Goal: Information Seeking & Learning: Learn about a topic

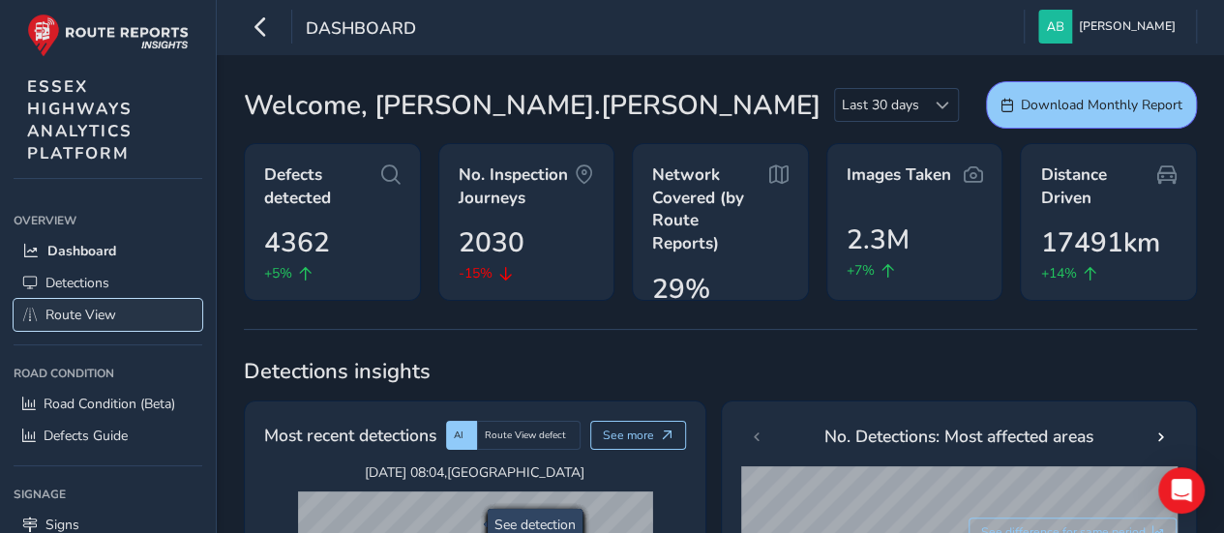
click at [74, 318] on span "Route View" at bounding box center [80, 315] width 71 height 18
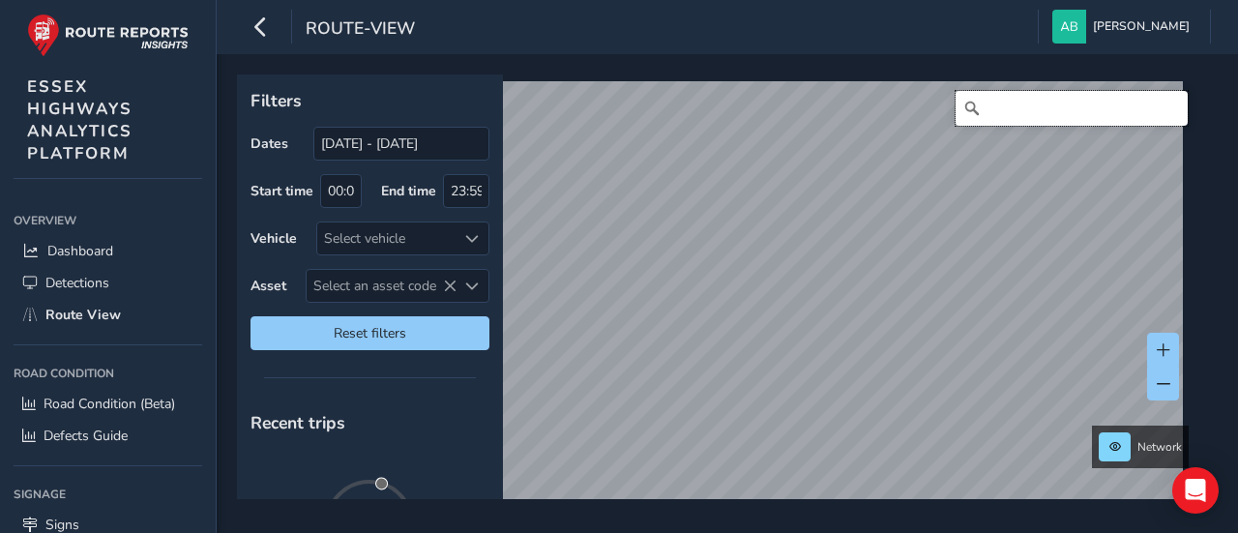
click at [991, 115] on input "Search" at bounding box center [1072, 108] width 232 height 35
click at [1023, 107] on input "[PERSON_NAME]," at bounding box center [1072, 108] width 232 height 35
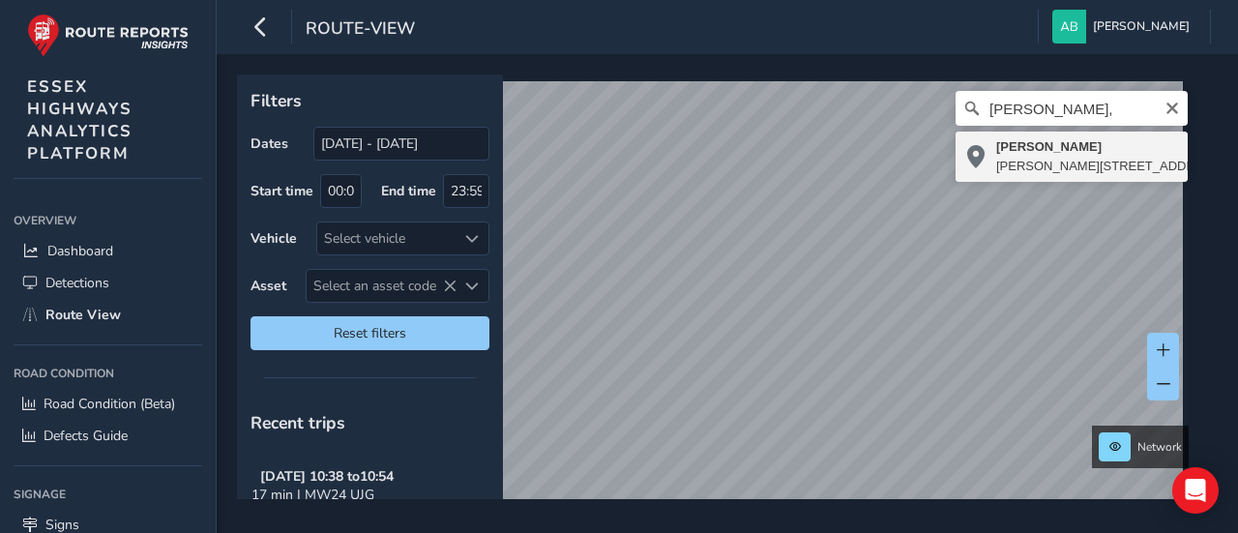
type input "Bennet [STREET_ADDRESS][PERSON_NAME]"
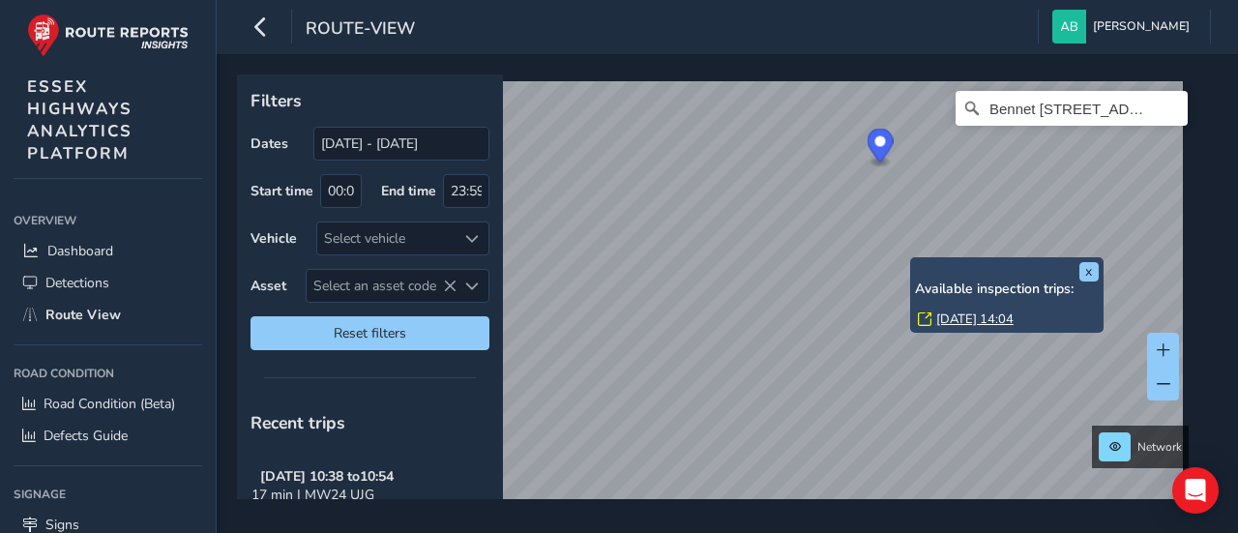
click at [963, 317] on link "[DATE] 14:04" at bounding box center [974, 318] width 77 height 17
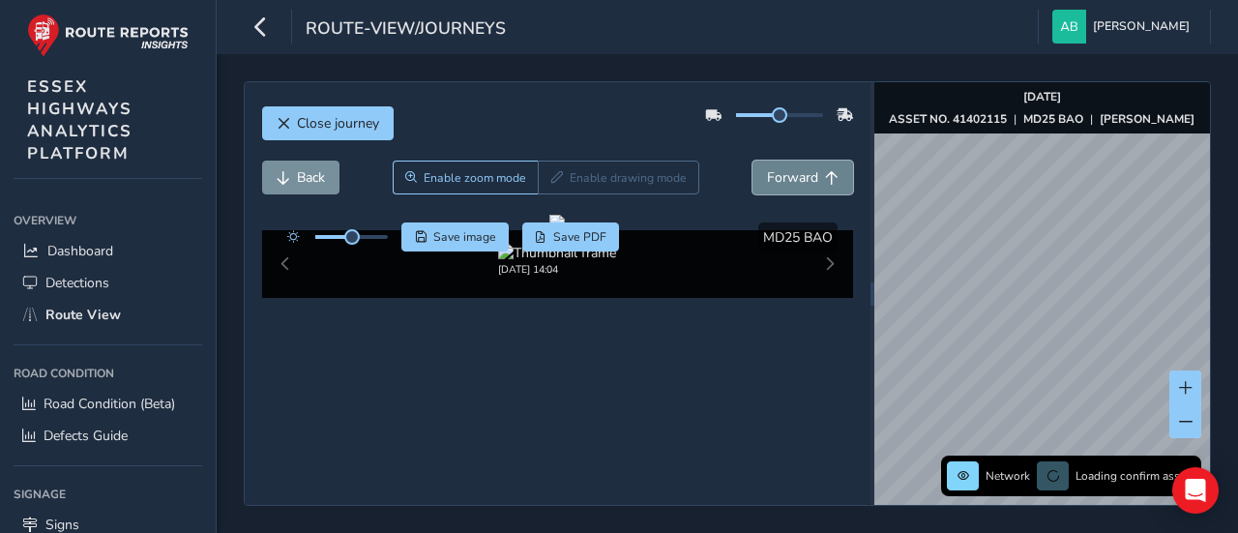
click at [783, 173] on span "Forward" at bounding box center [792, 177] width 51 height 18
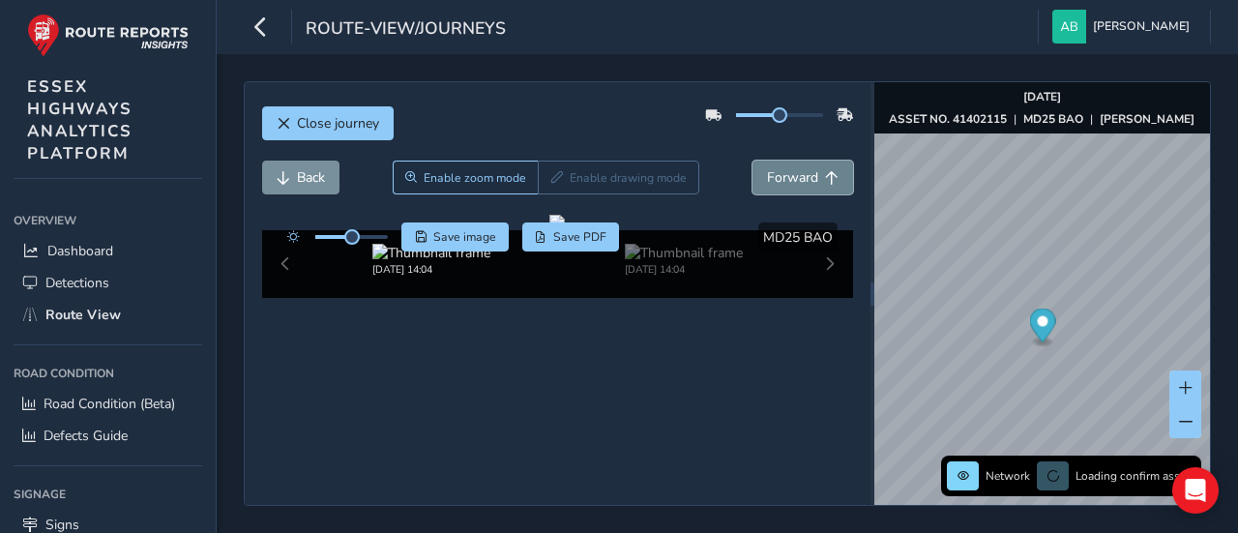
click at [783, 173] on span "Forward" at bounding box center [792, 177] width 51 height 18
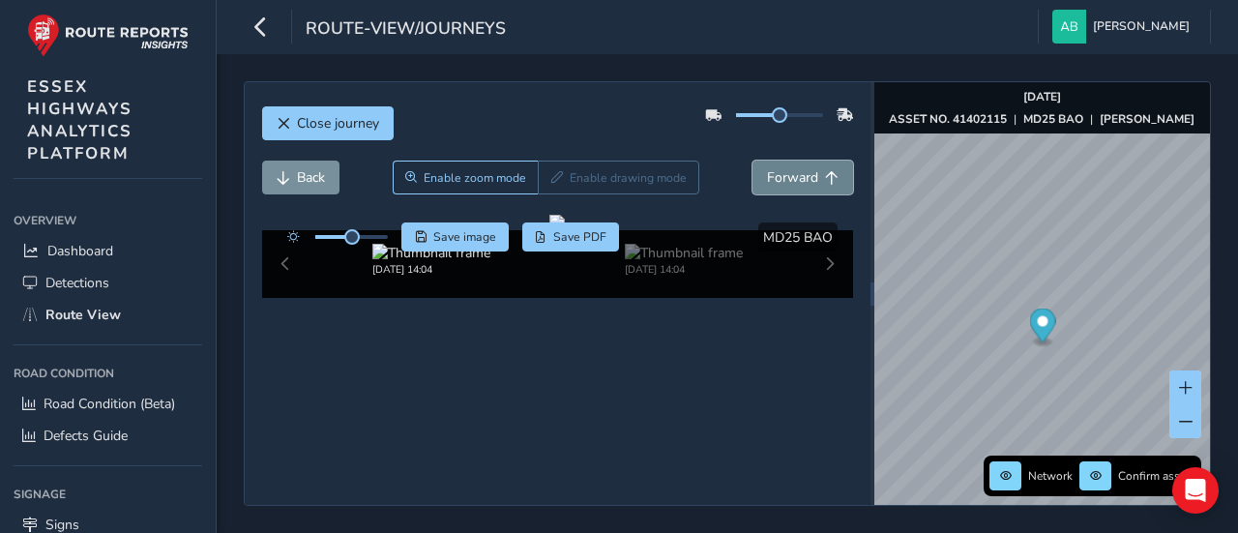
click at [783, 173] on span "Forward" at bounding box center [792, 177] width 51 height 18
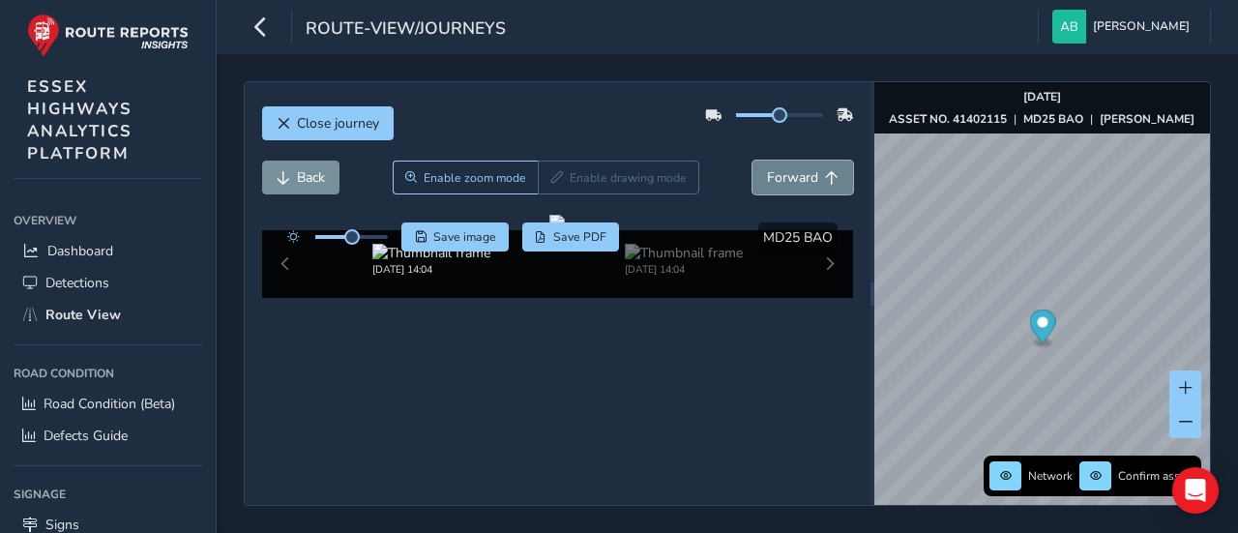
click at [783, 173] on span "Forward" at bounding box center [792, 177] width 51 height 18
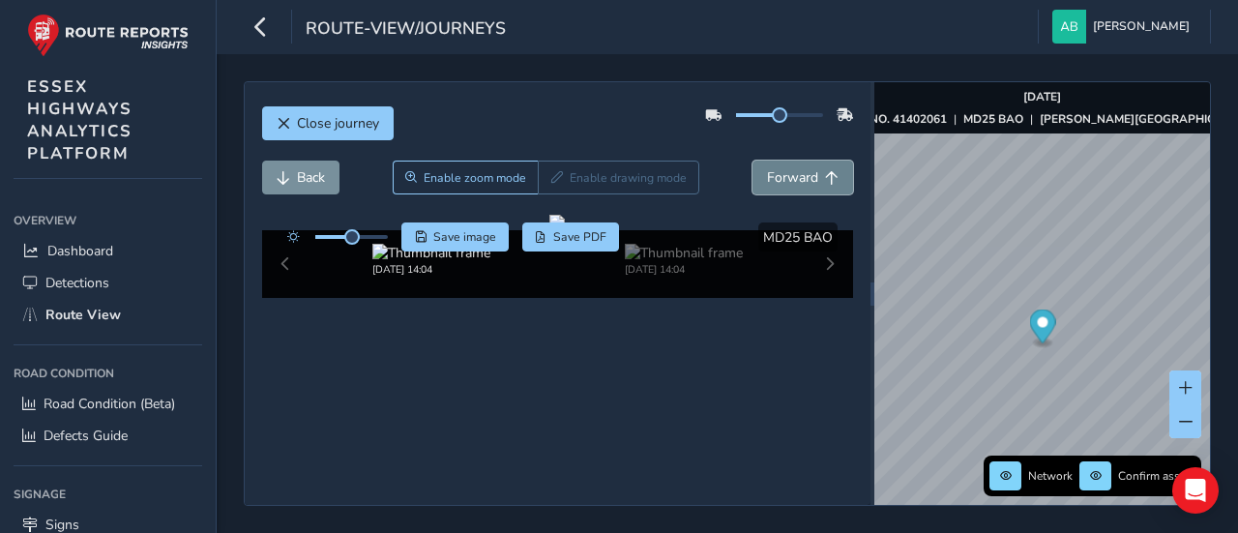
click at [783, 173] on span "Forward" at bounding box center [792, 177] width 51 height 18
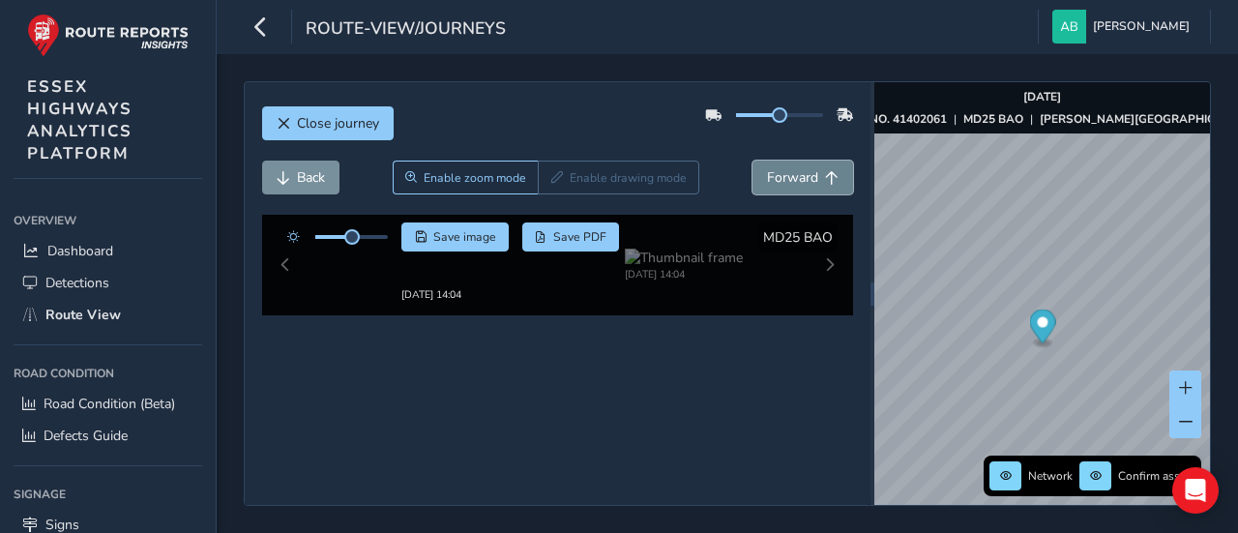
click at [783, 173] on span "Forward" at bounding box center [792, 177] width 51 height 18
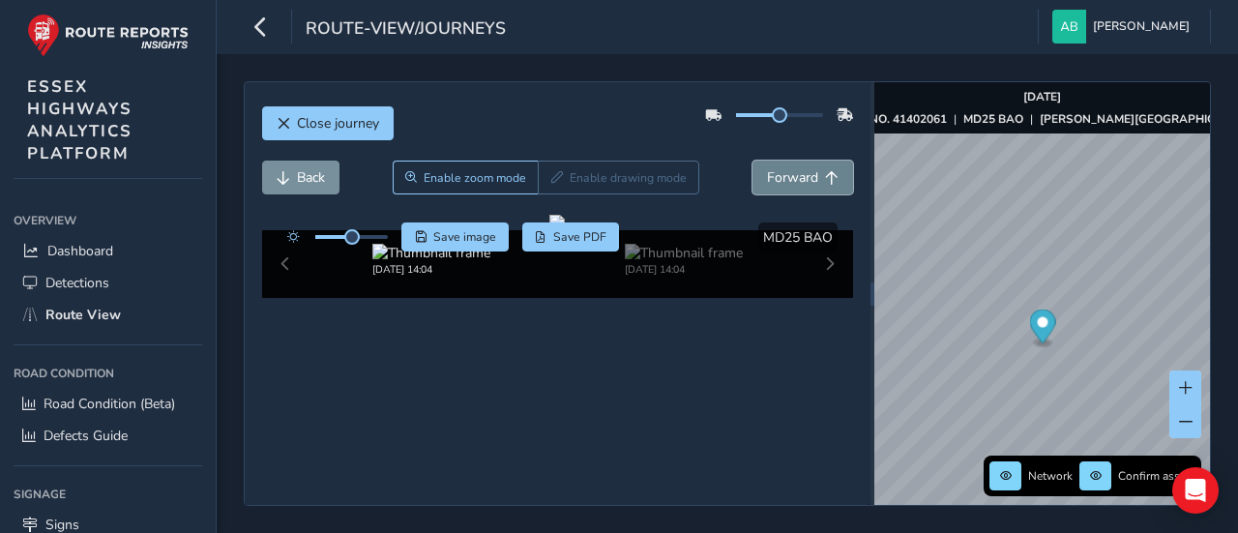
click at [783, 173] on span "Forward" at bounding box center [792, 177] width 51 height 18
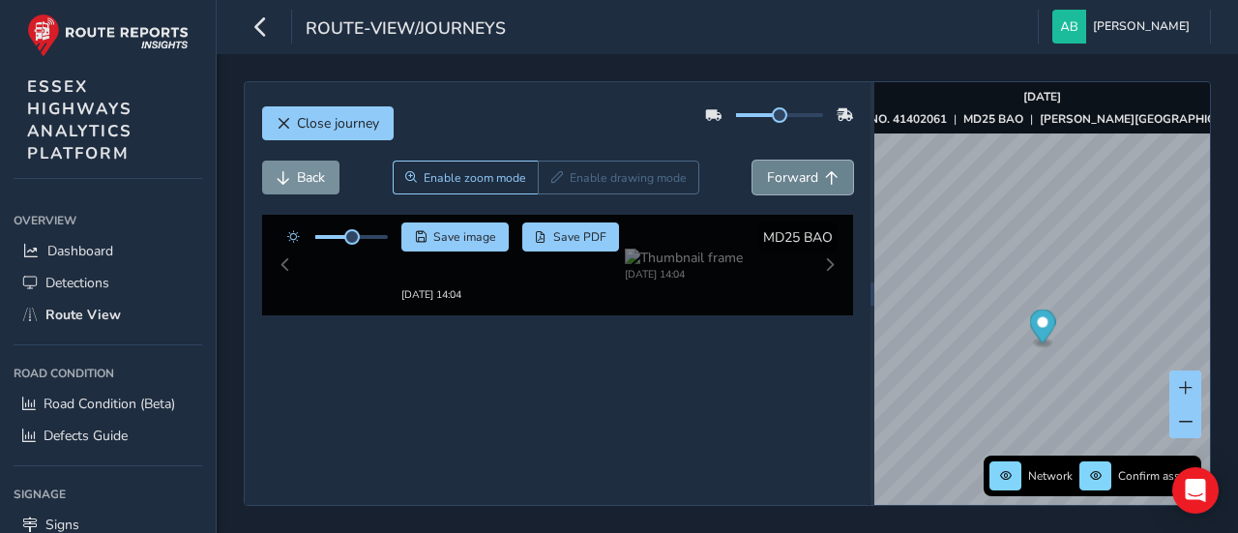
click at [783, 173] on span "Forward" at bounding box center [792, 177] width 51 height 18
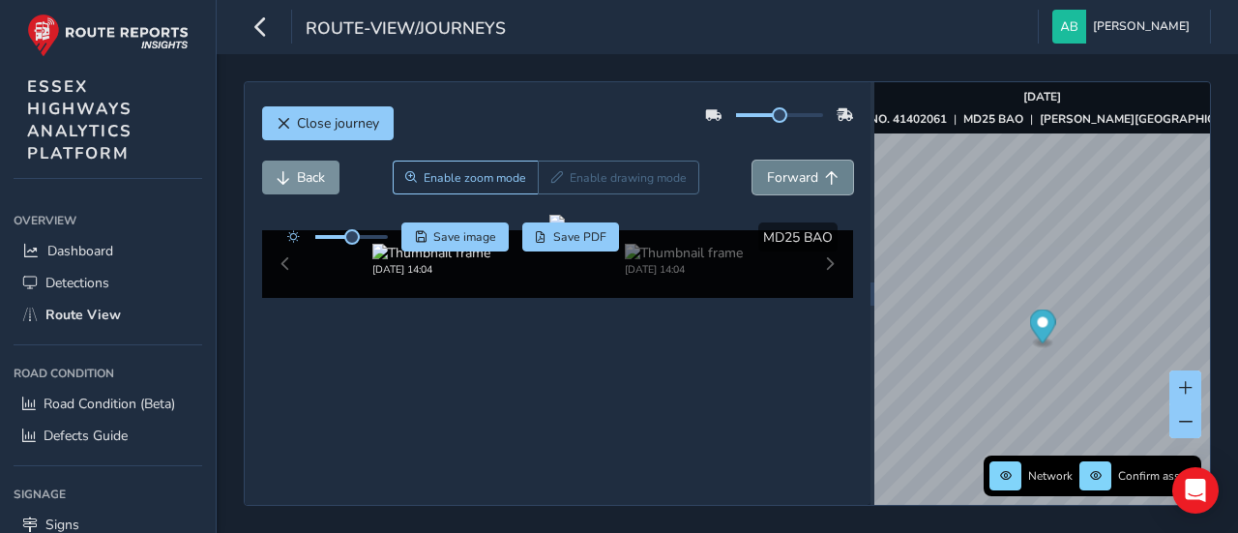
click at [783, 173] on span "Forward" at bounding box center [792, 177] width 51 height 18
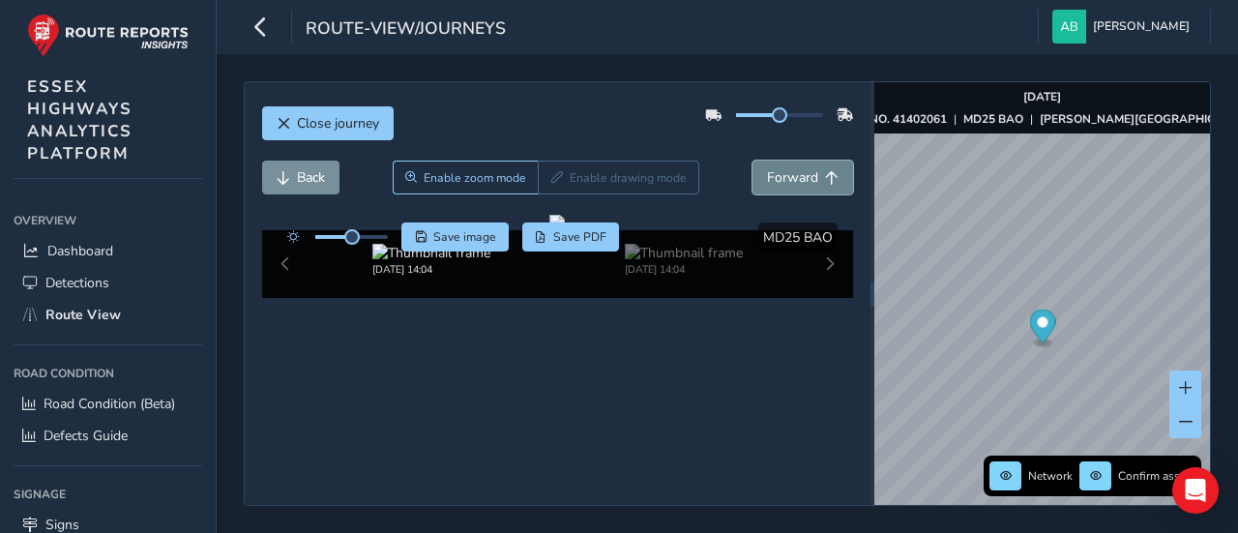
click at [783, 173] on span "Forward" at bounding box center [792, 177] width 51 height 18
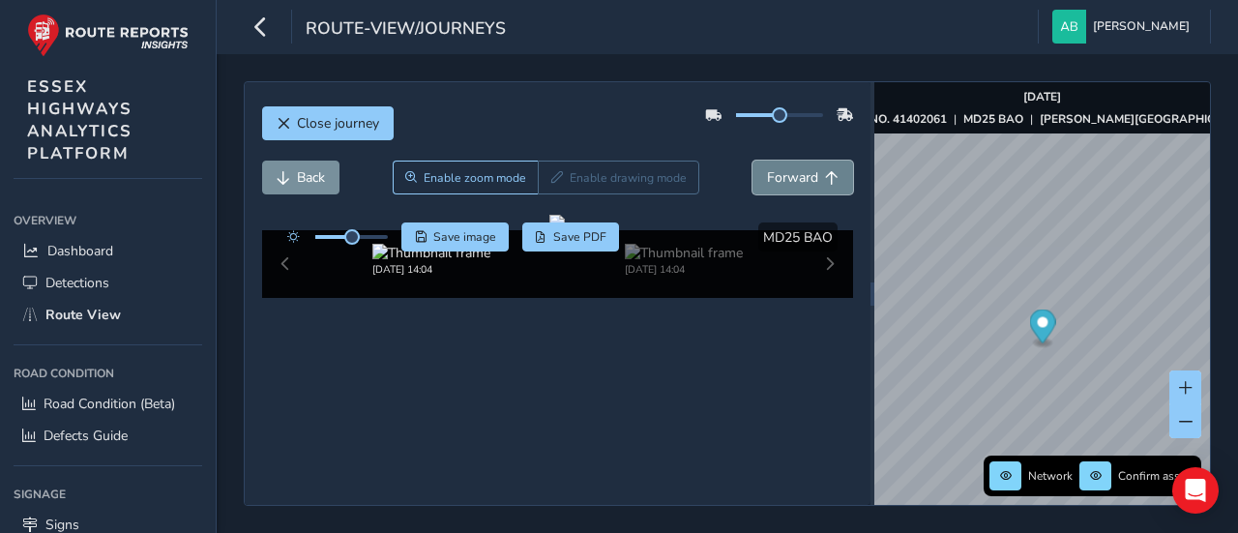
click at [783, 173] on span "Forward" at bounding box center [792, 177] width 51 height 18
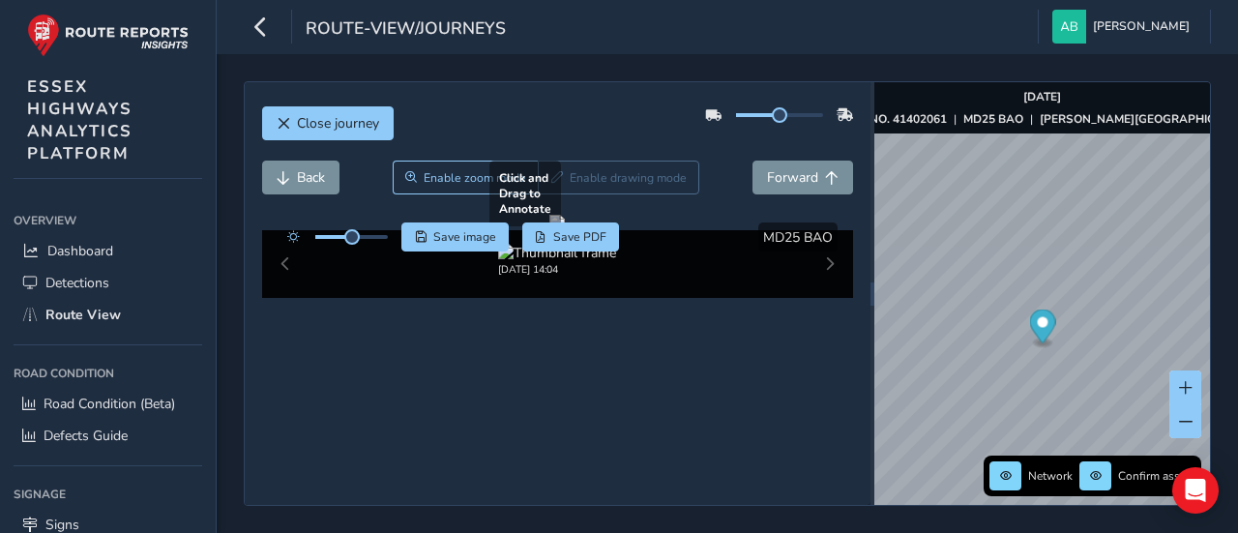
drag, startPoint x: 790, startPoint y: 180, endPoint x: 638, endPoint y: 359, distance: 234.7
click at [565, 230] on div at bounding box center [556, 222] width 15 height 15
click at [306, 176] on span "Back" at bounding box center [311, 177] width 28 height 18
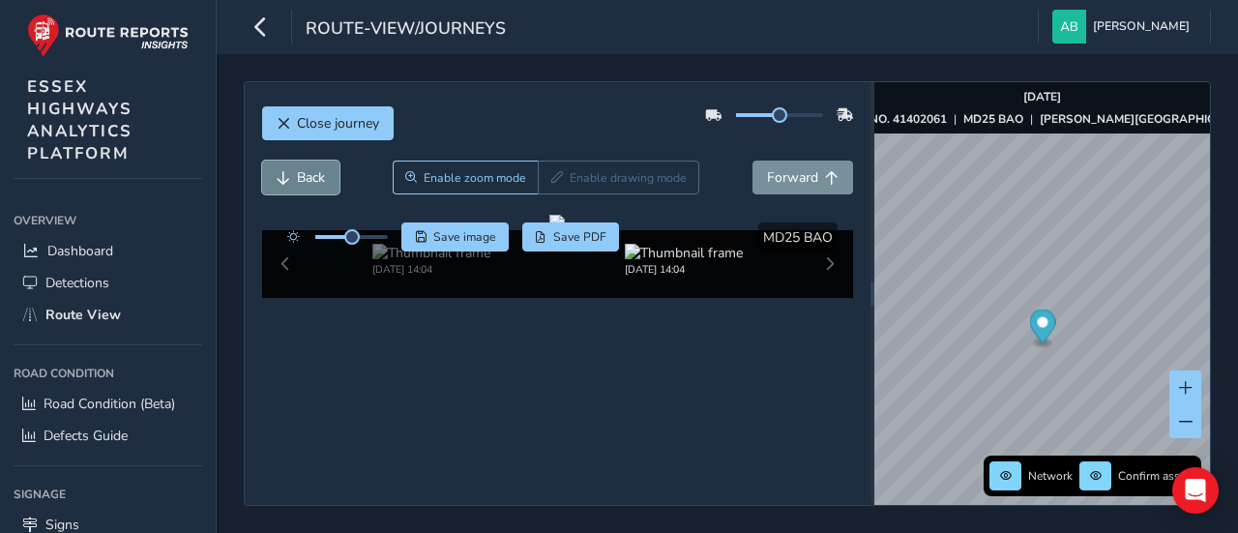
click at [306, 176] on span "Back" at bounding box center [311, 177] width 28 height 18
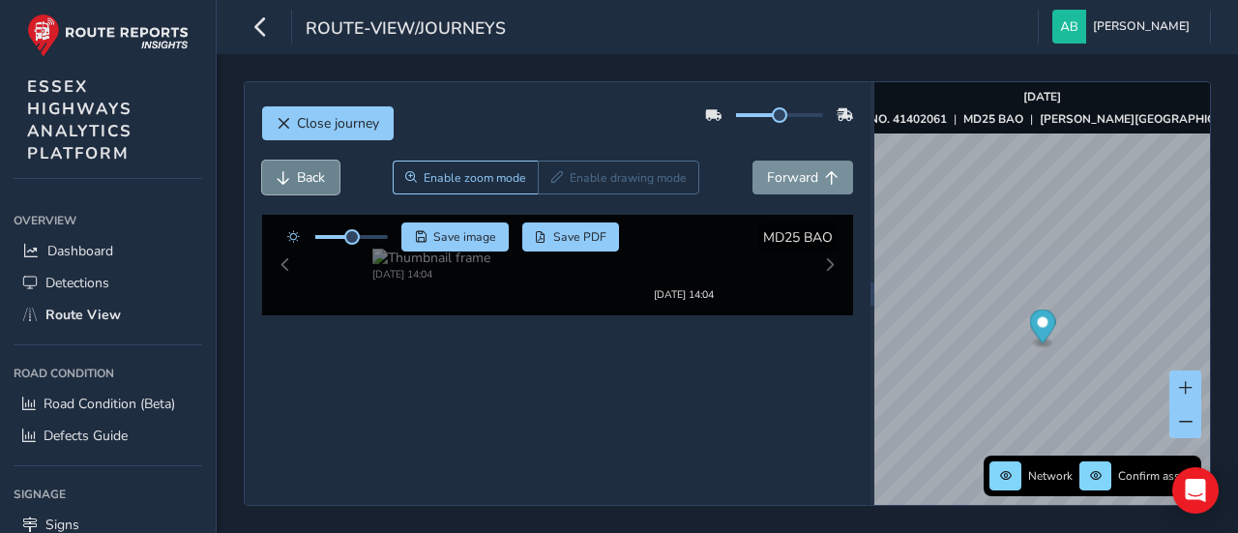
click at [306, 176] on span "Back" at bounding box center [311, 177] width 28 height 18
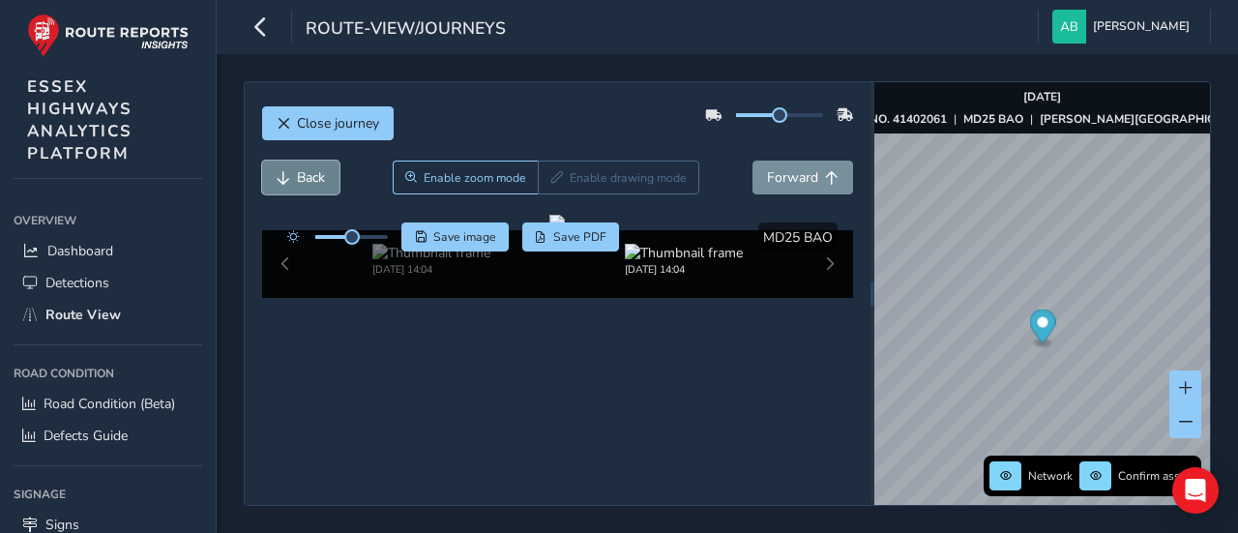
click at [306, 176] on span "Back" at bounding box center [311, 177] width 28 height 18
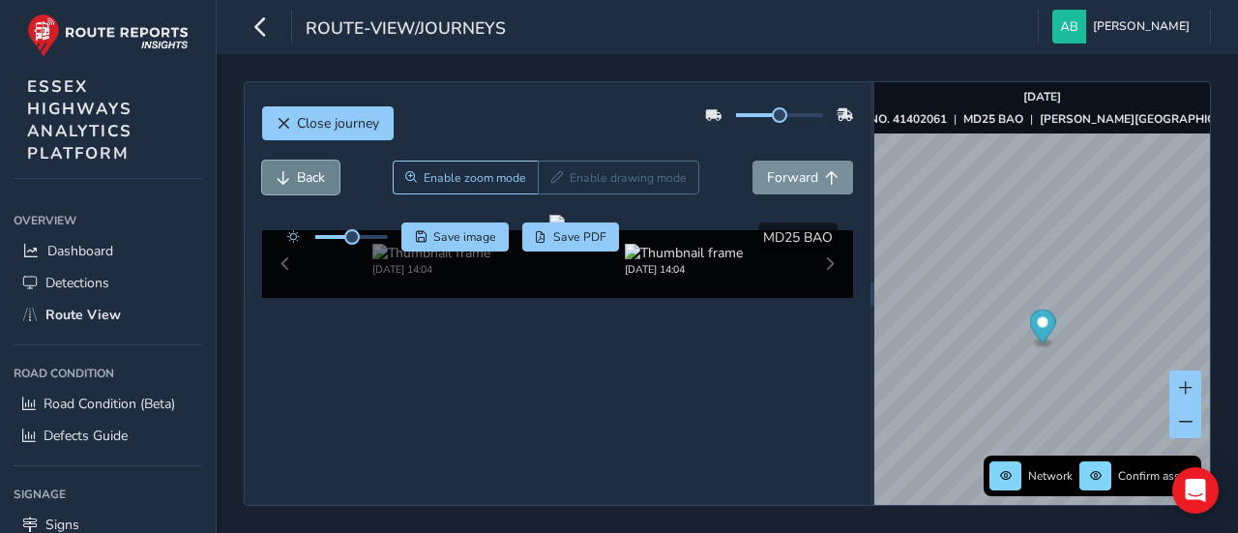
click at [306, 176] on span "Back" at bounding box center [311, 177] width 28 height 18
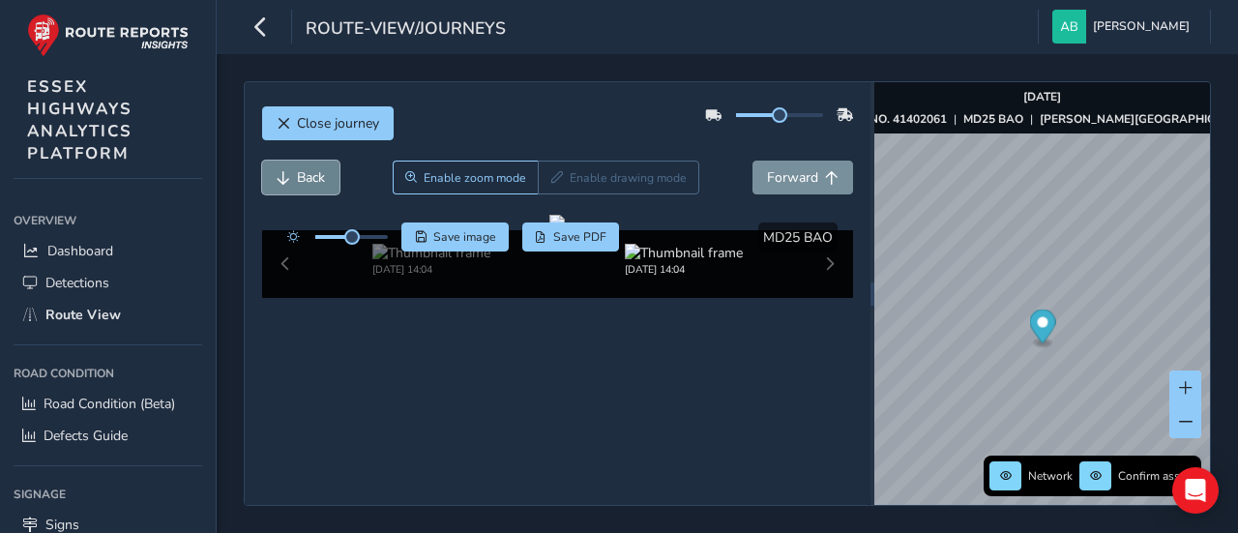
click at [306, 176] on span "Back" at bounding box center [311, 177] width 28 height 18
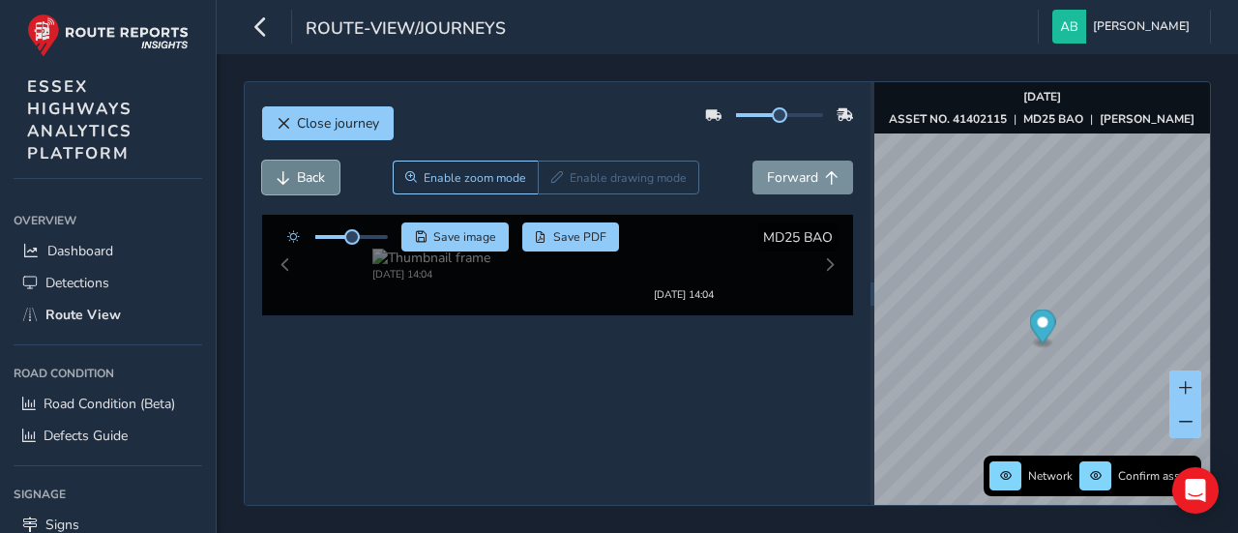
click at [306, 176] on span "Back" at bounding box center [311, 177] width 28 height 18
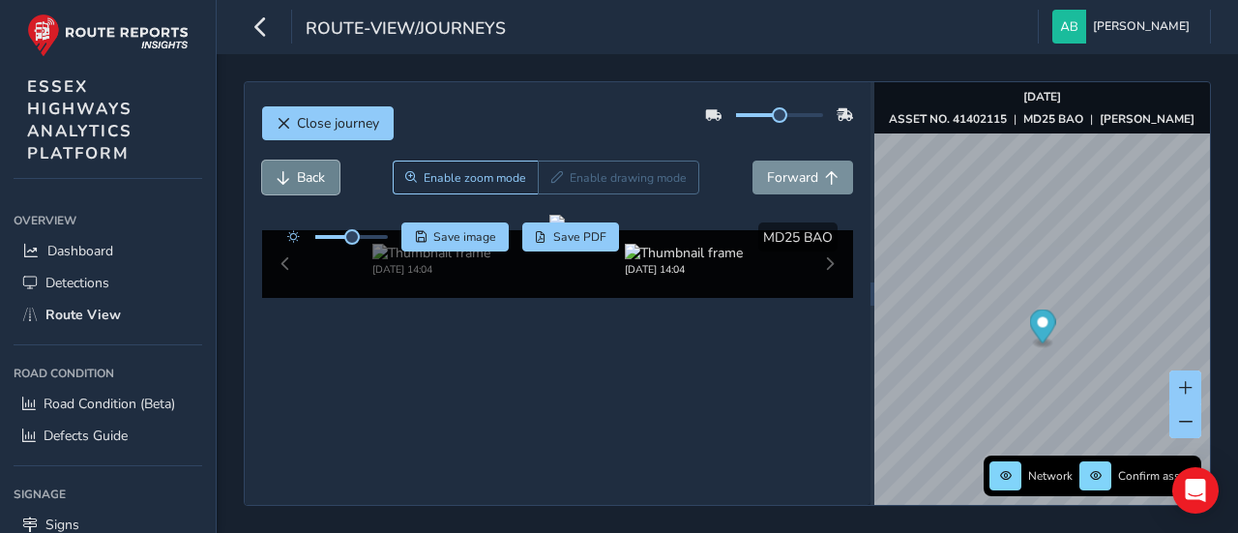
click at [306, 176] on span "Back" at bounding box center [311, 177] width 28 height 18
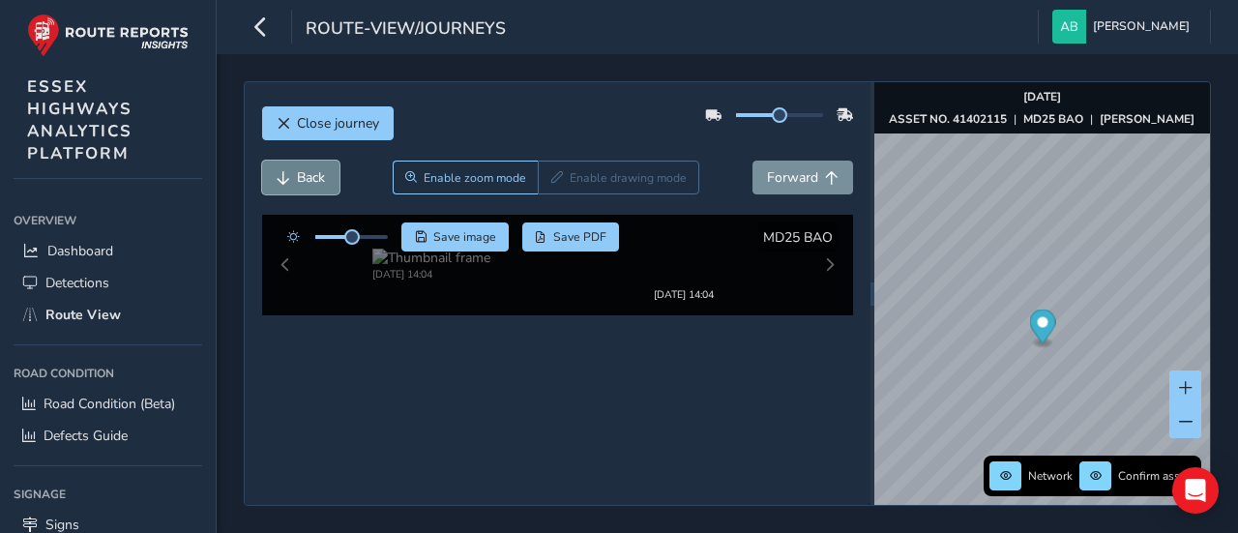
click at [306, 176] on span "Back" at bounding box center [311, 177] width 28 height 18
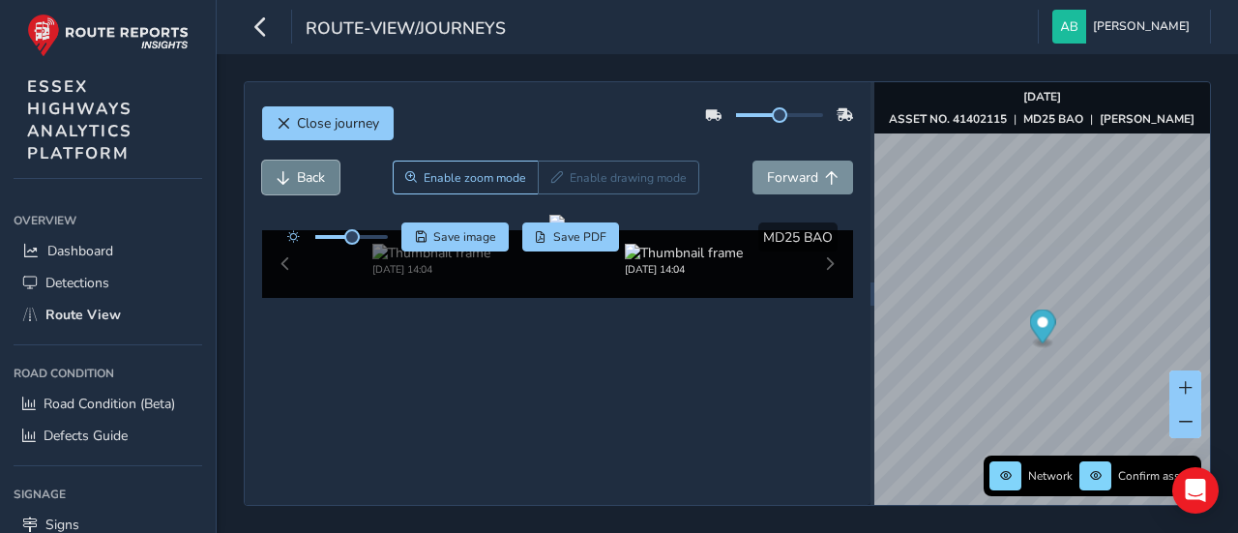
click at [306, 176] on span "Back" at bounding box center [311, 177] width 28 height 18
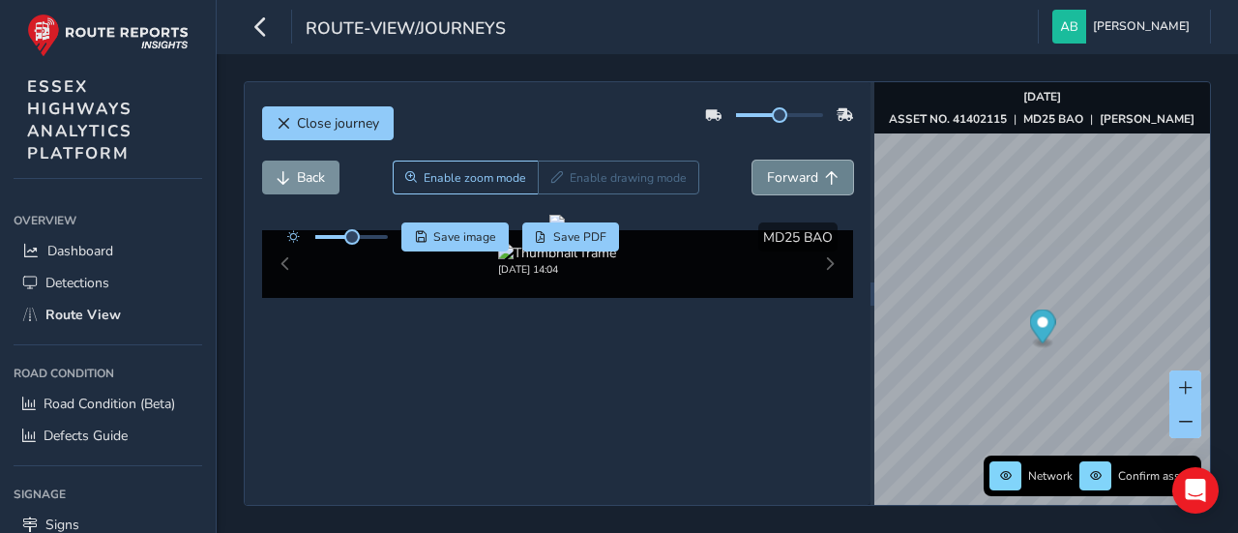
click at [767, 177] on span "Forward" at bounding box center [792, 177] width 51 height 18
click at [292, 178] on button "Back" at bounding box center [300, 178] width 77 height 34
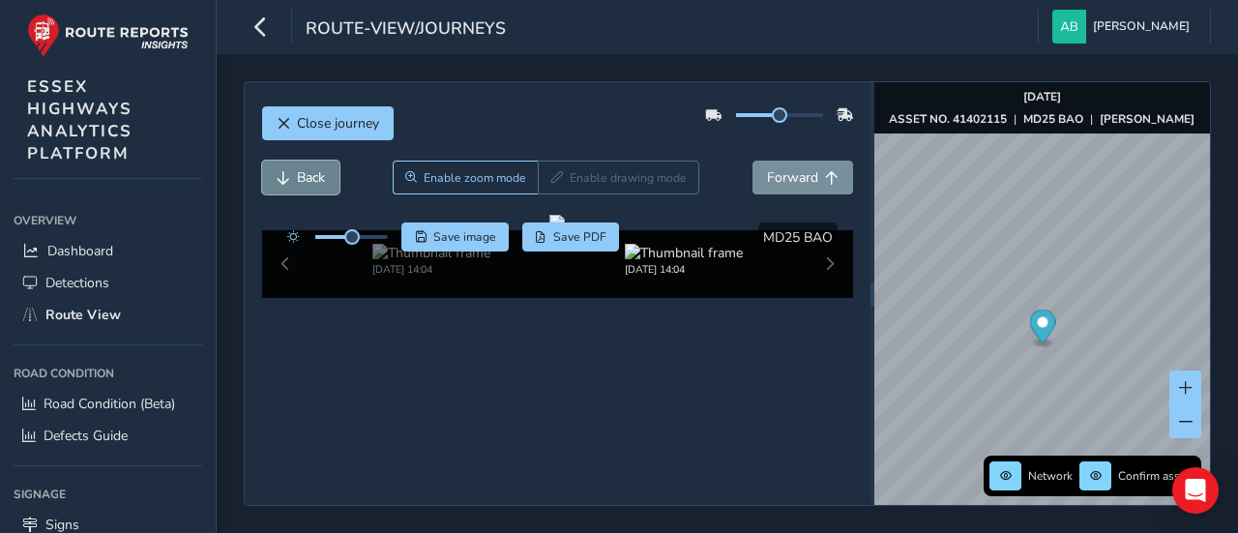
click at [292, 178] on button "Back" at bounding box center [300, 178] width 77 height 34
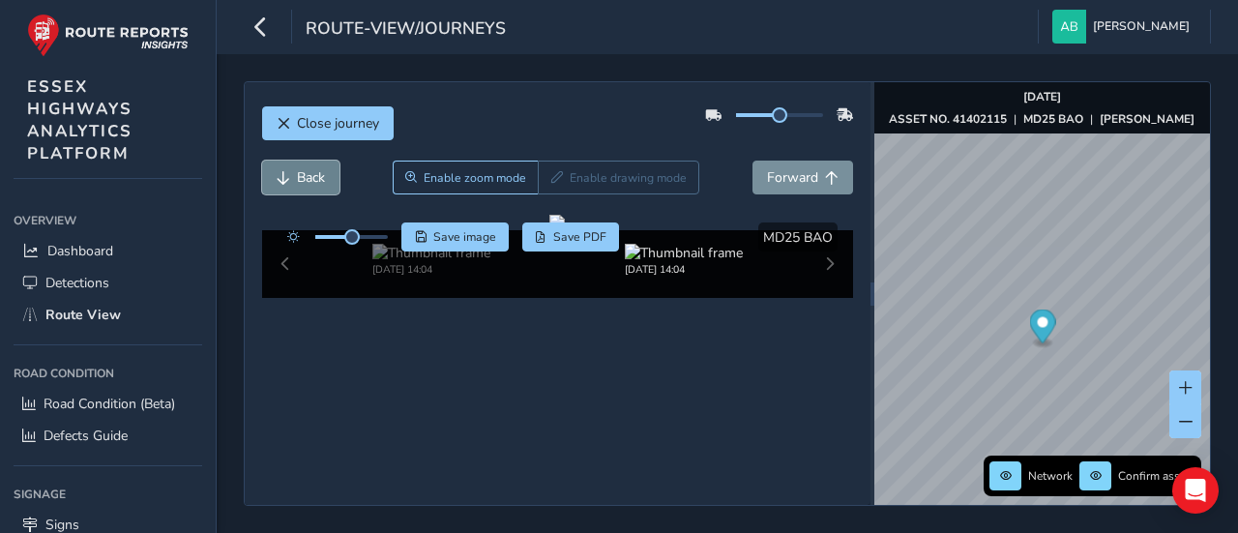
click at [292, 178] on button "Back" at bounding box center [300, 178] width 77 height 34
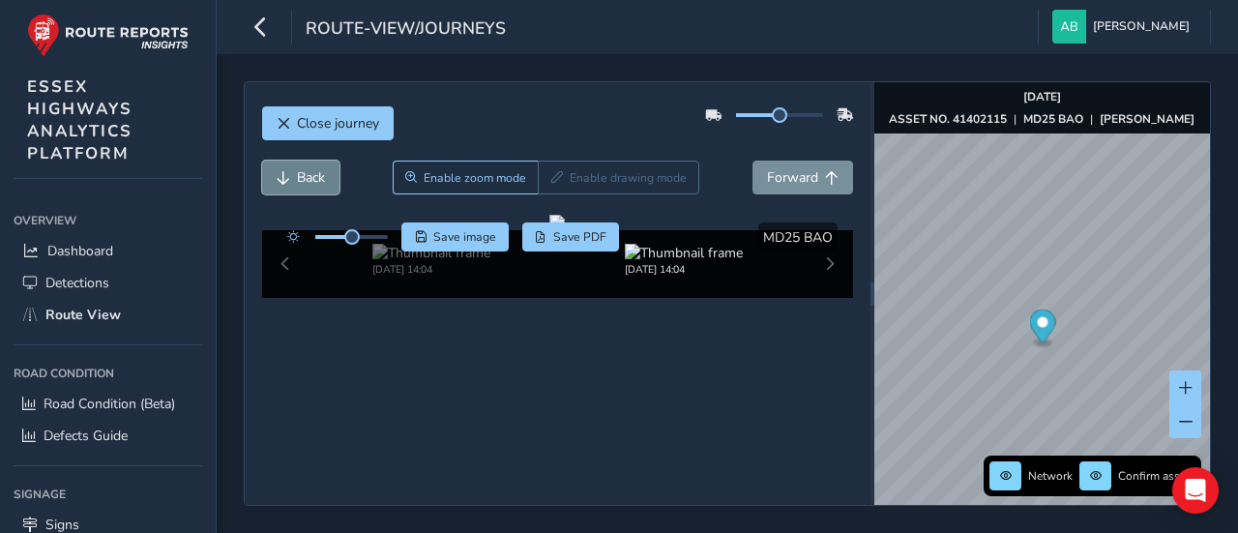
click at [292, 178] on button "Back" at bounding box center [300, 178] width 77 height 34
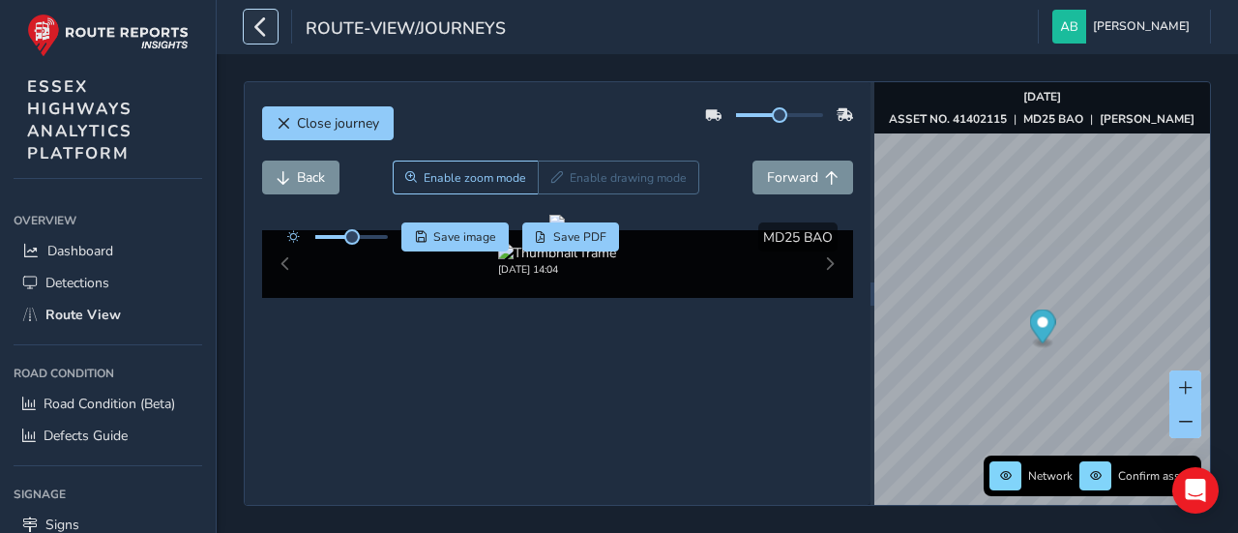
click at [245, 27] on button "button" at bounding box center [261, 27] width 34 height 34
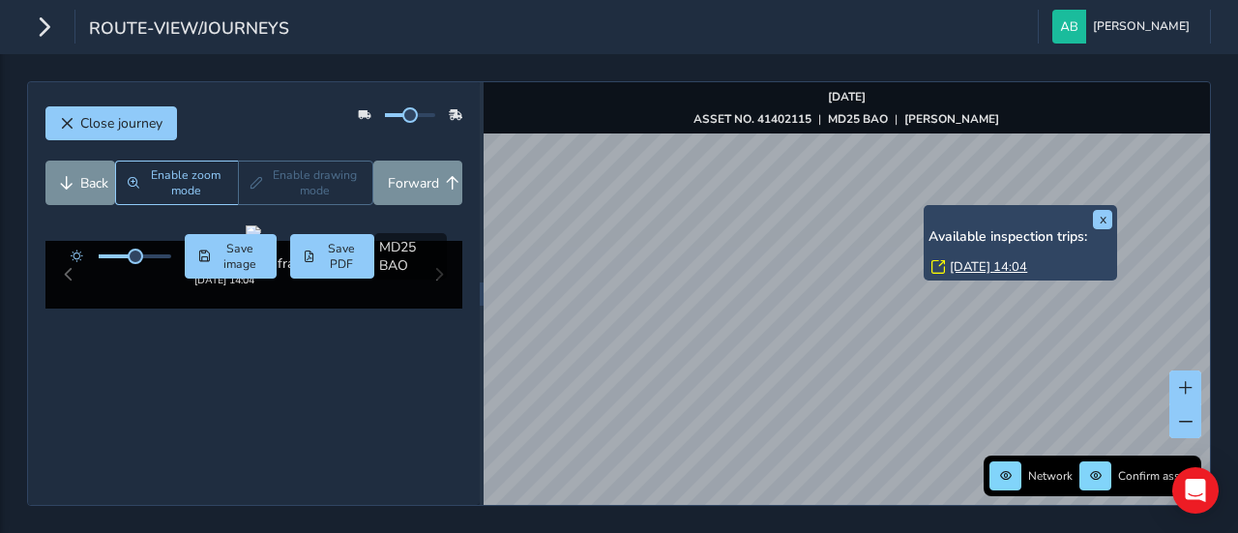
click at [954, 262] on link "[DATE] 14:04" at bounding box center [988, 266] width 77 height 17
click at [946, 266] on div "[DATE] 14:04" at bounding box center [1021, 266] width 181 height 17
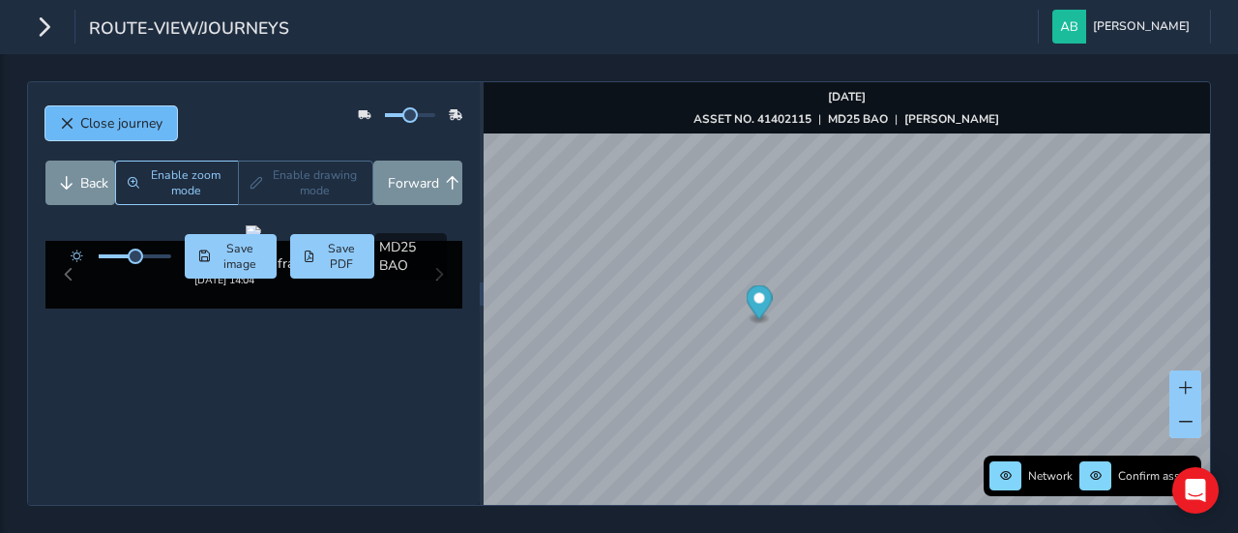
click at [99, 119] on span "Close journey" at bounding box center [121, 123] width 82 height 18
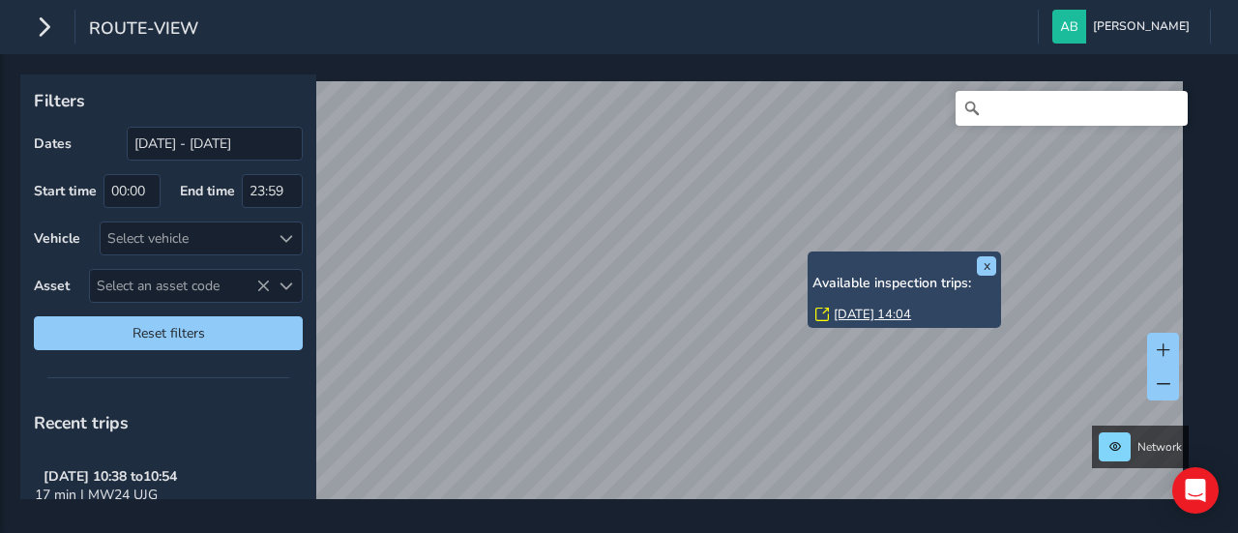
click at [868, 312] on link "[DATE] 14:04" at bounding box center [872, 314] width 77 height 17
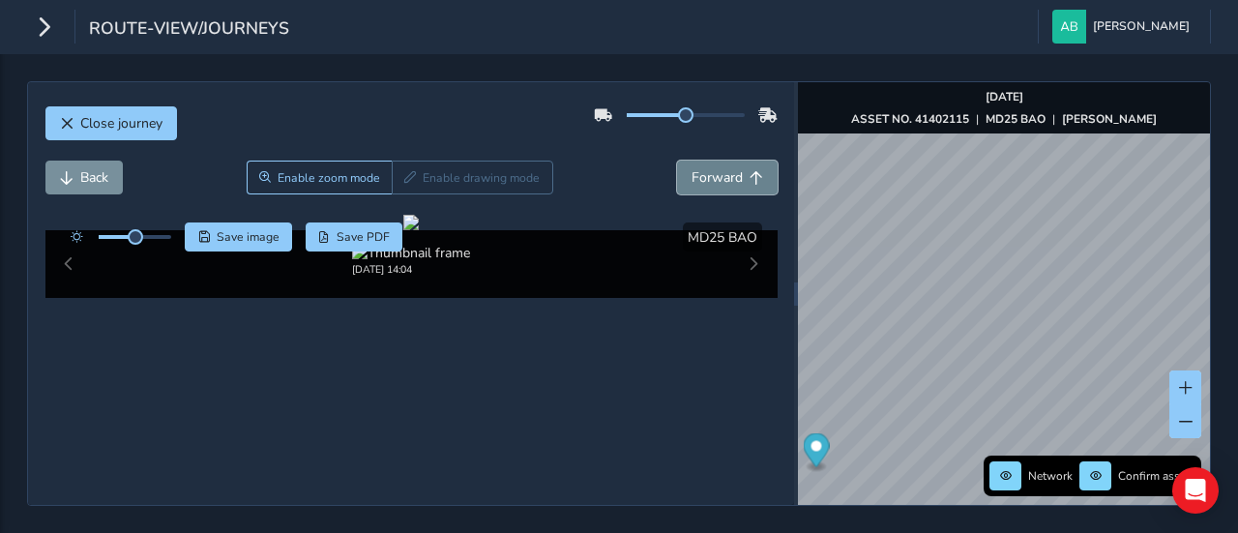
click at [712, 171] on span "Forward" at bounding box center [717, 177] width 51 height 18
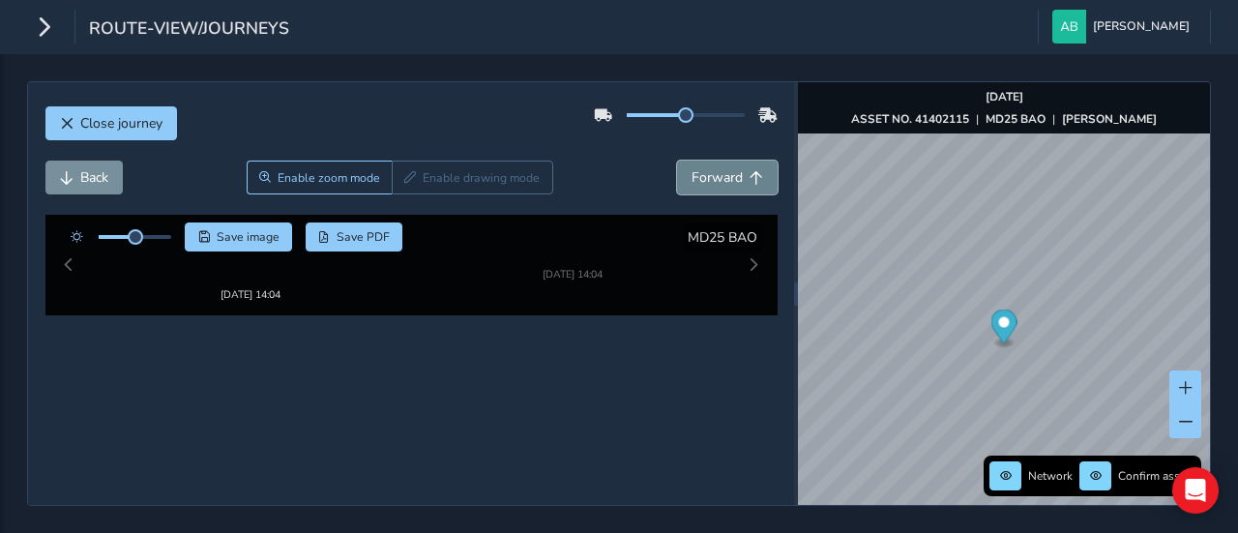
click at [712, 171] on span "Forward" at bounding box center [717, 177] width 51 height 18
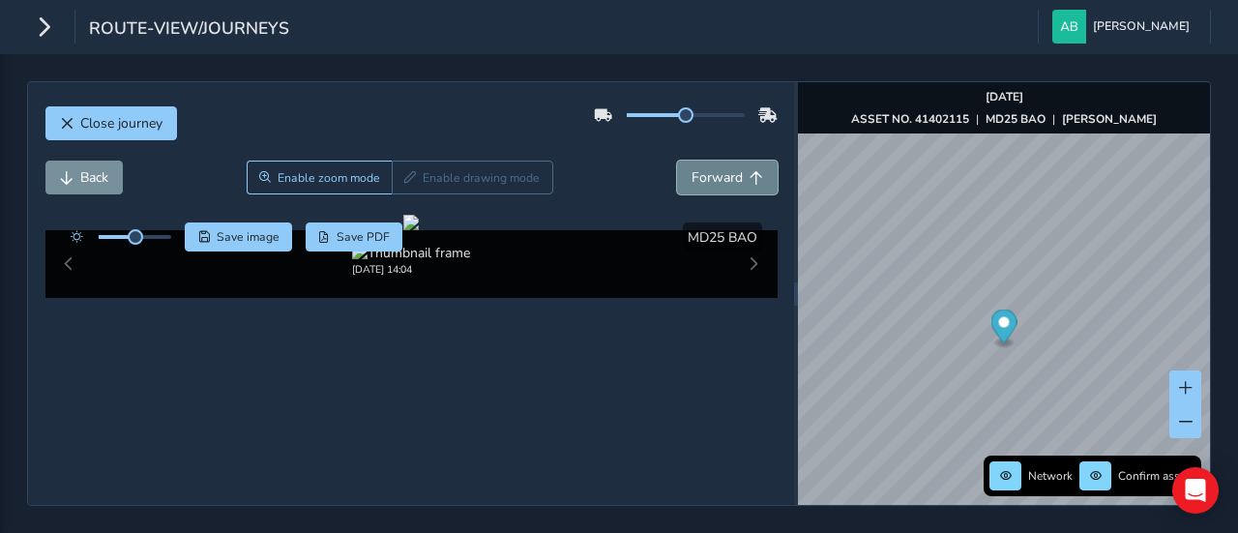
click at [712, 171] on span "Forward" at bounding box center [717, 177] width 51 height 18
click at [81, 179] on span "Back" at bounding box center [94, 177] width 28 height 18
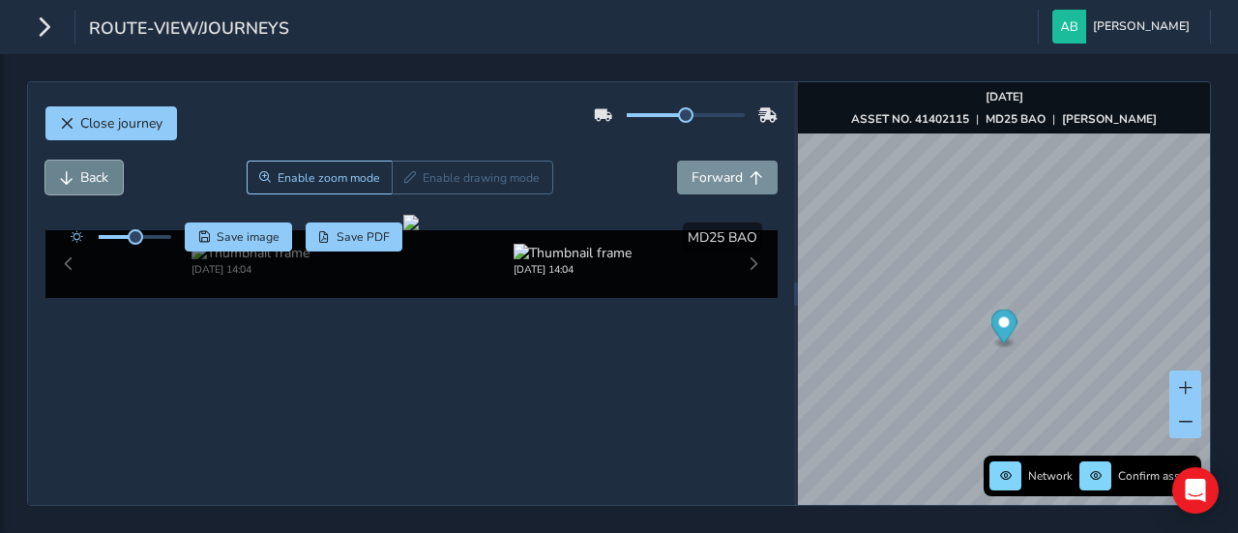
click at [81, 179] on span "Back" at bounding box center [94, 177] width 28 height 18
click at [83, 183] on span "Back" at bounding box center [94, 177] width 28 height 18
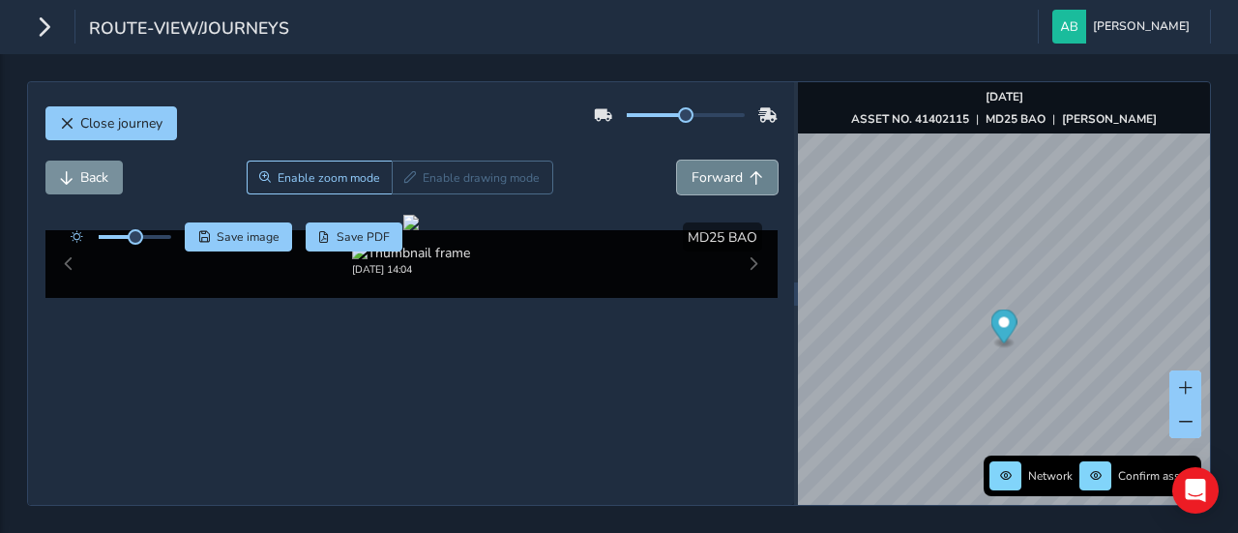
click at [716, 181] on span "Forward" at bounding box center [717, 177] width 51 height 18
click at [80, 179] on span "Back" at bounding box center [94, 177] width 28 height 18
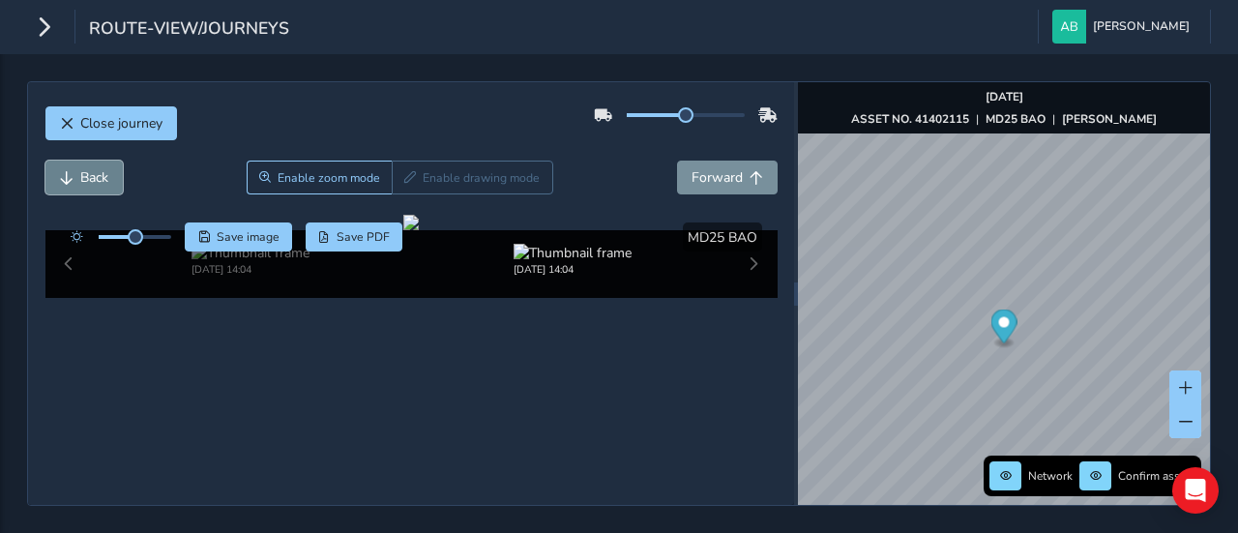
click at [80, 179] on span "Back" at bounding box center [94, 177] width 28 height 18
click at [80, 171] on span "Back" at bounding box center [94, 177] width 28 height 18
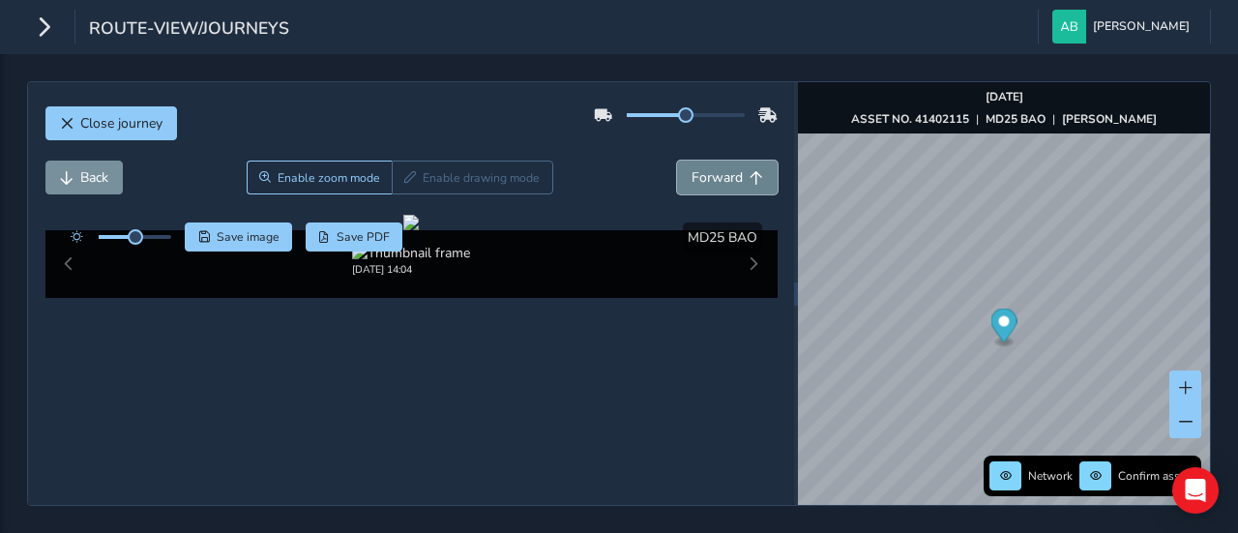
click at [706, 180] on span "Forward" at bounding box center [717, 177] width 51 height 18
click at [705, 180] on span "Forward" at bounding box center [717, 177] width 51 height 18
click at [704, 180] on span "Forward" at bounding box center [717, 177] width 51 height 18
